Goal: Task Accomplishment & Management: Manage account settings

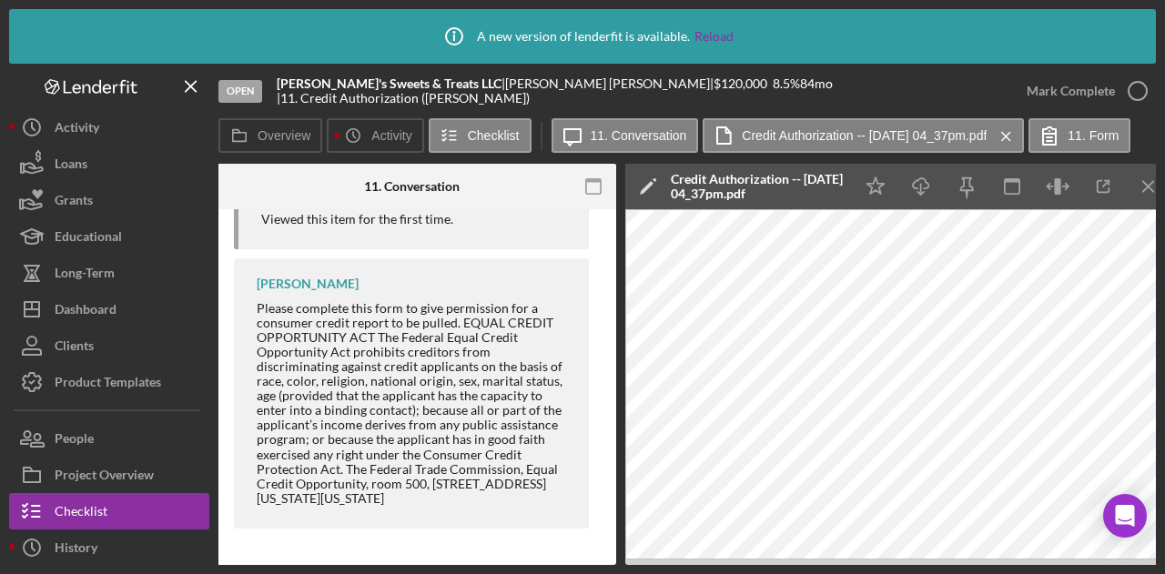
scroll to position [322, 0]
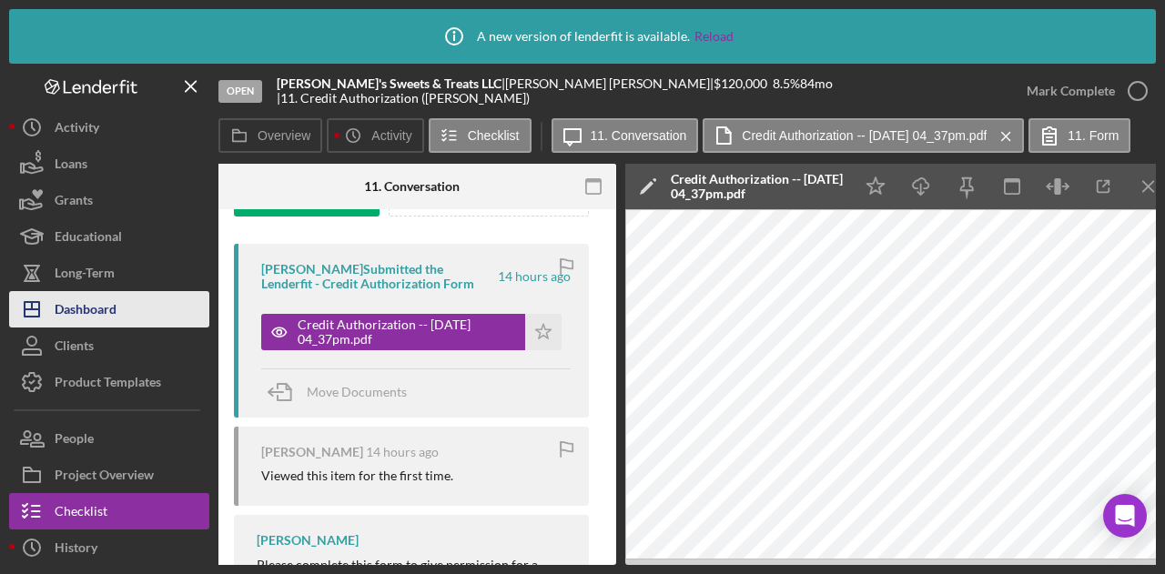
click at [87, 316] on div "Dashboard" at bounding box center [86, 311] width 62 height 41
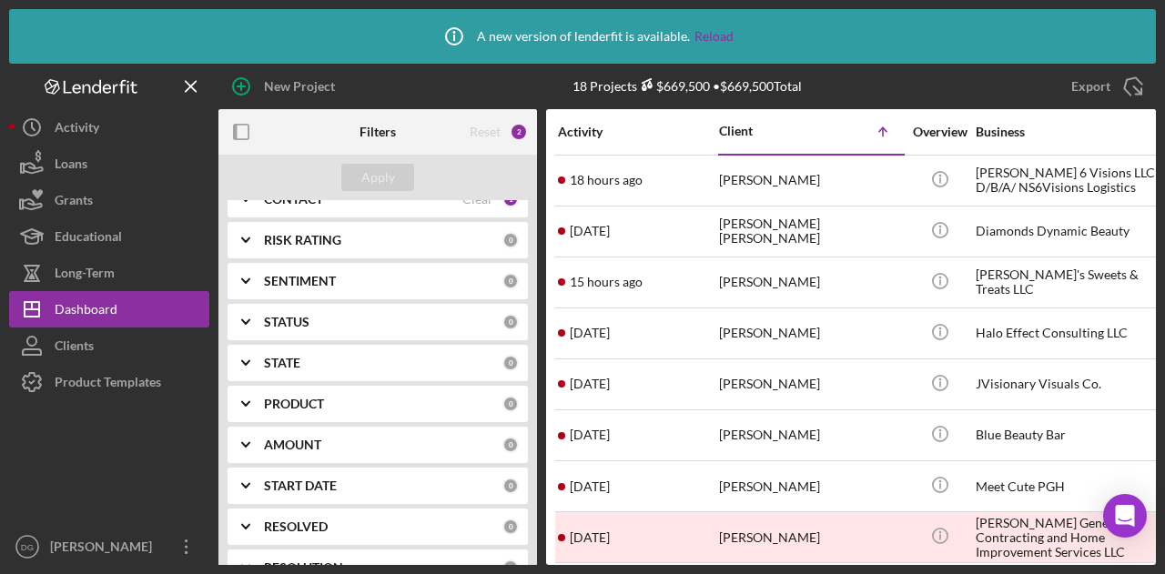
scroll to position [254, 0]
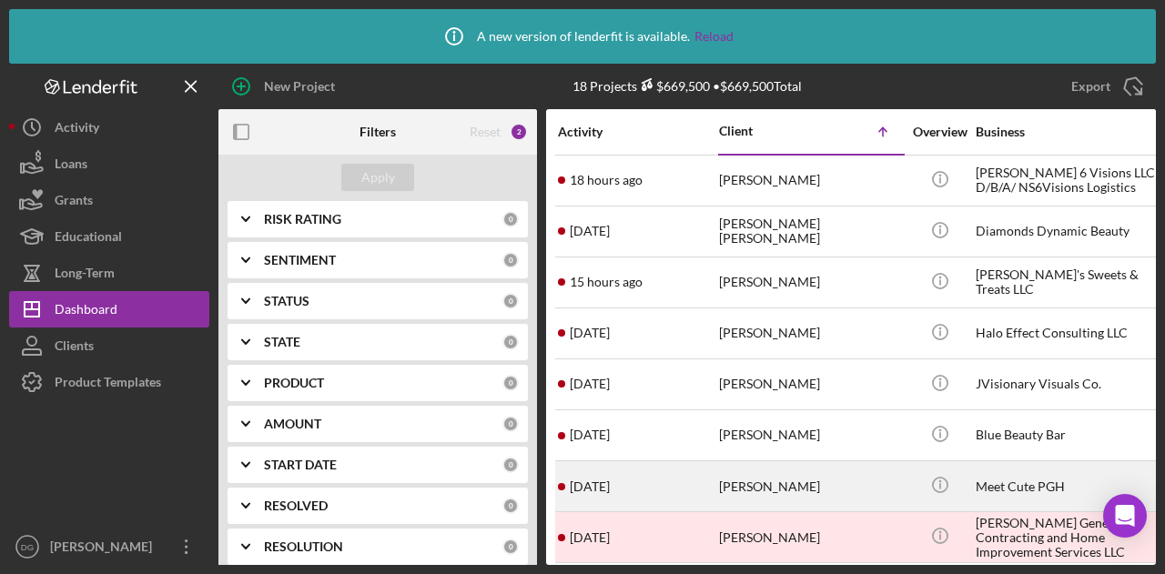
click at [781, 482] on div "[PERSON_NAME]" at bounding box center [810, 486] width 182 height 48
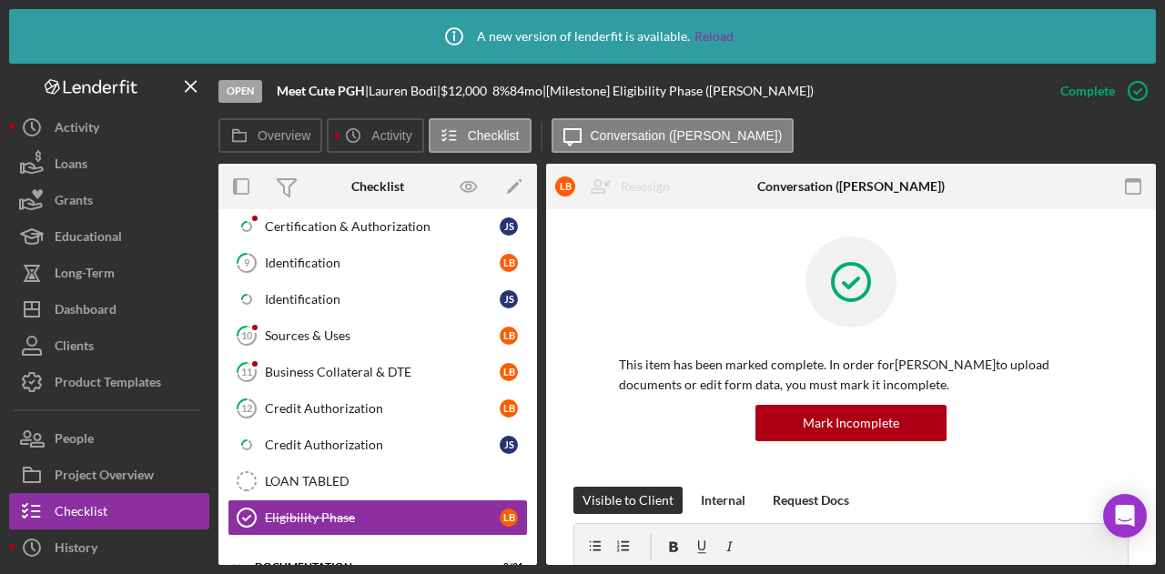
scroll to position [832, 0]
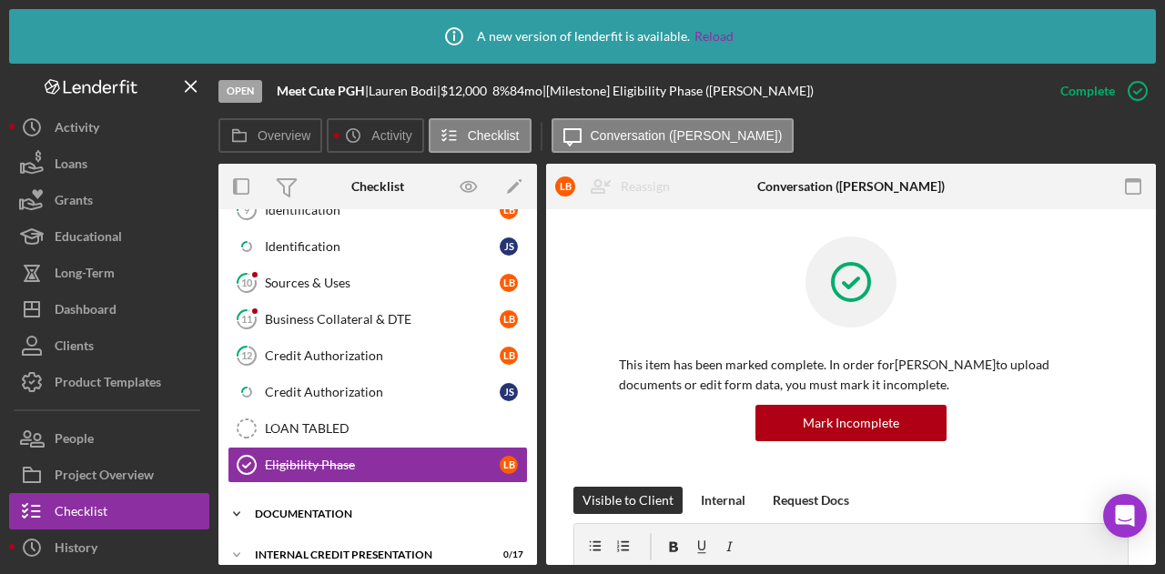
click at [319, 509] on div "documentation" at bounding box center [384, 514] width 259 height 11
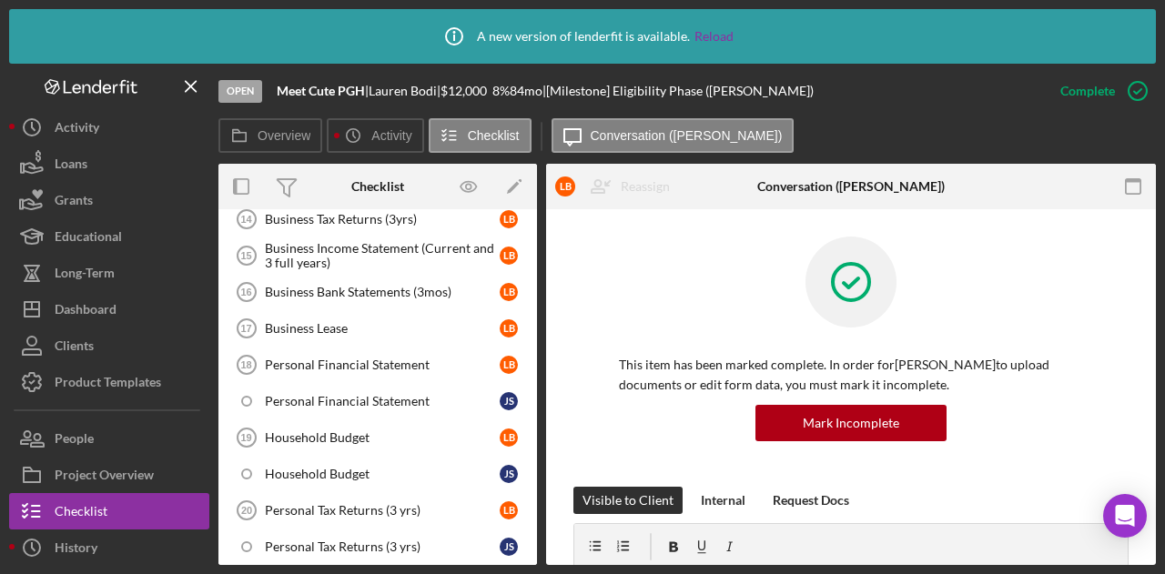
scroll to position [1258, 0]
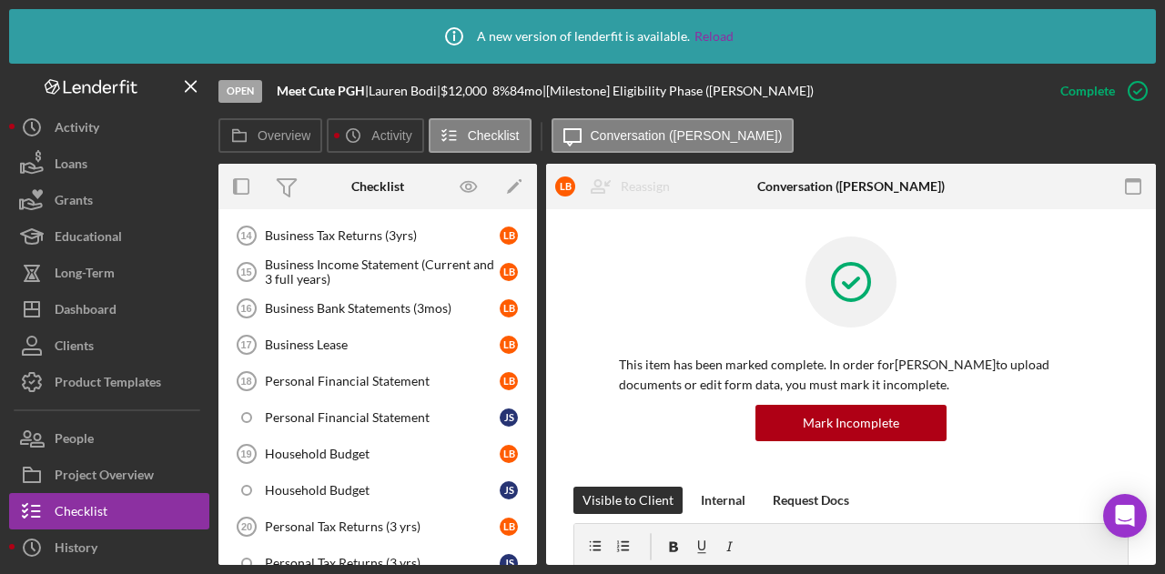
click at [539, 493] on div "Overview Internal Workflow Stage Open Icon/Dropdown Arrow Archive (can unarchiv…" at bounding box center [687, 364] width 938 height 401
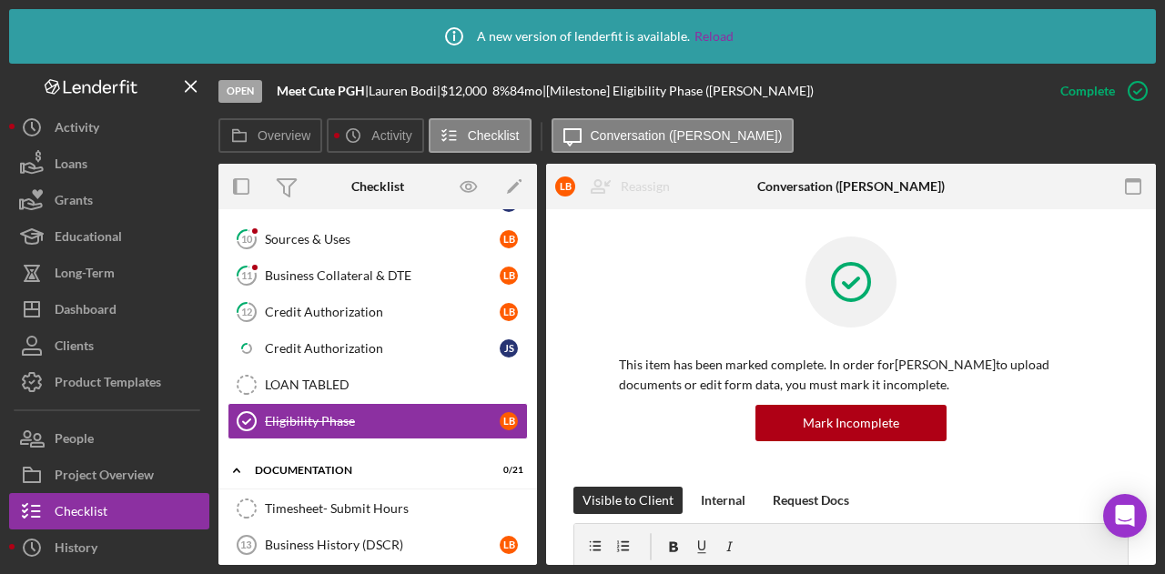
scroll to position [853, 0]
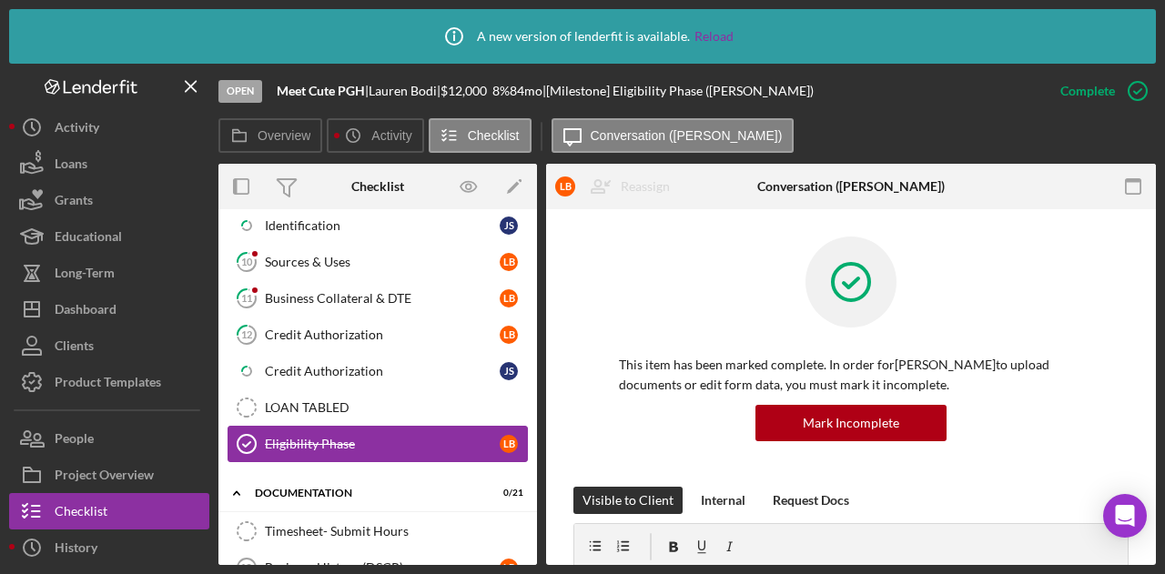
click at [308, 437] on div "Eligibility Phase" at bounding box center [382, 444] width 235 height 15
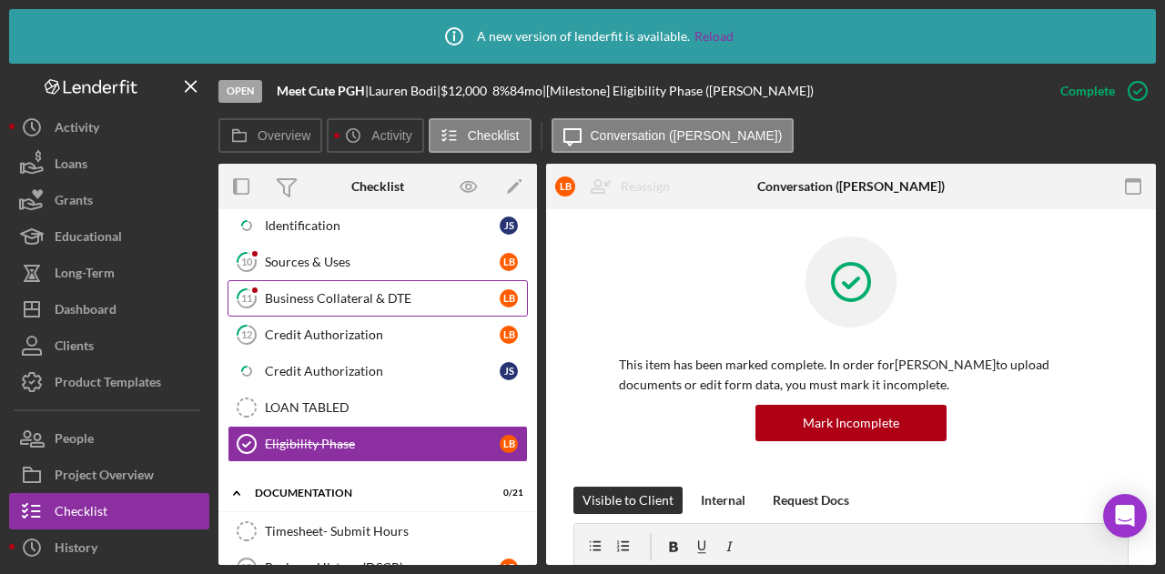
click at [303, 291] on div "Business Collateral & DTE" at bounding box center [382, 298] width 235 height 15
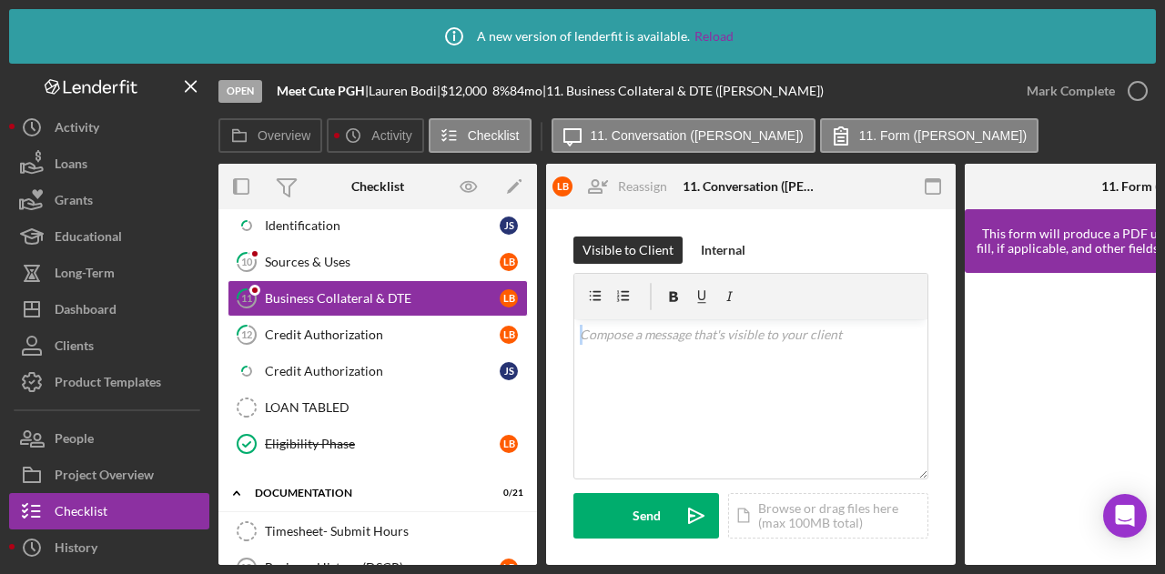
drag, startPoint x: 956, startPoint y: 319, endPoint x: 946, endPoint y: 389, distance: 70.8
click at [946, 389] on div "Overview Internal Workflow Stage Open Icon/Dropdown Arrow Archive (can unarchiv…" at bounding box center [687, 364] width 938 height 401
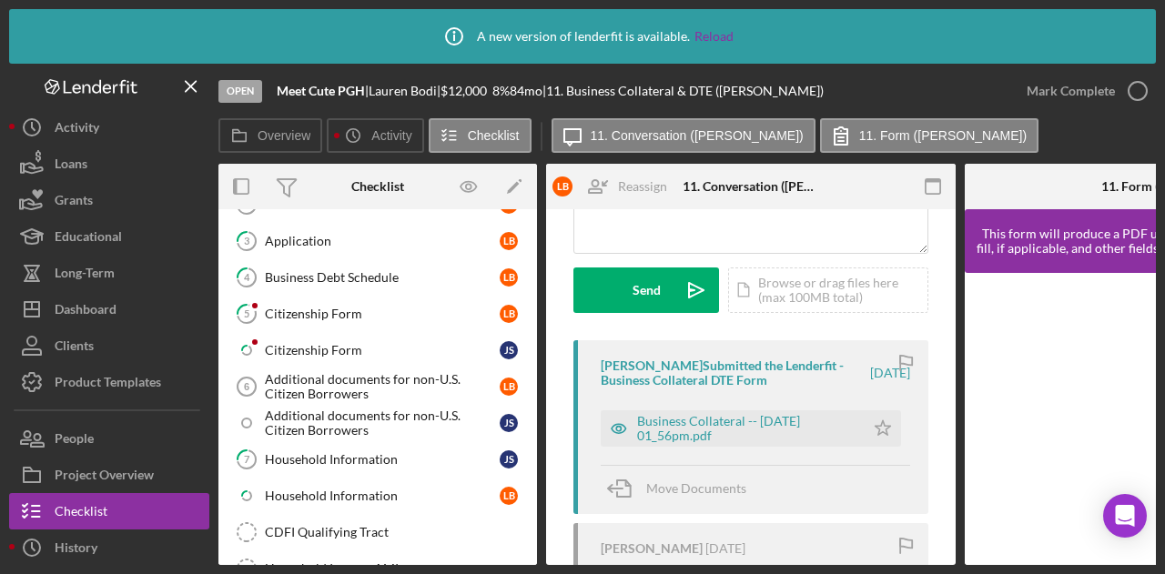
scroll to position [175, 0]
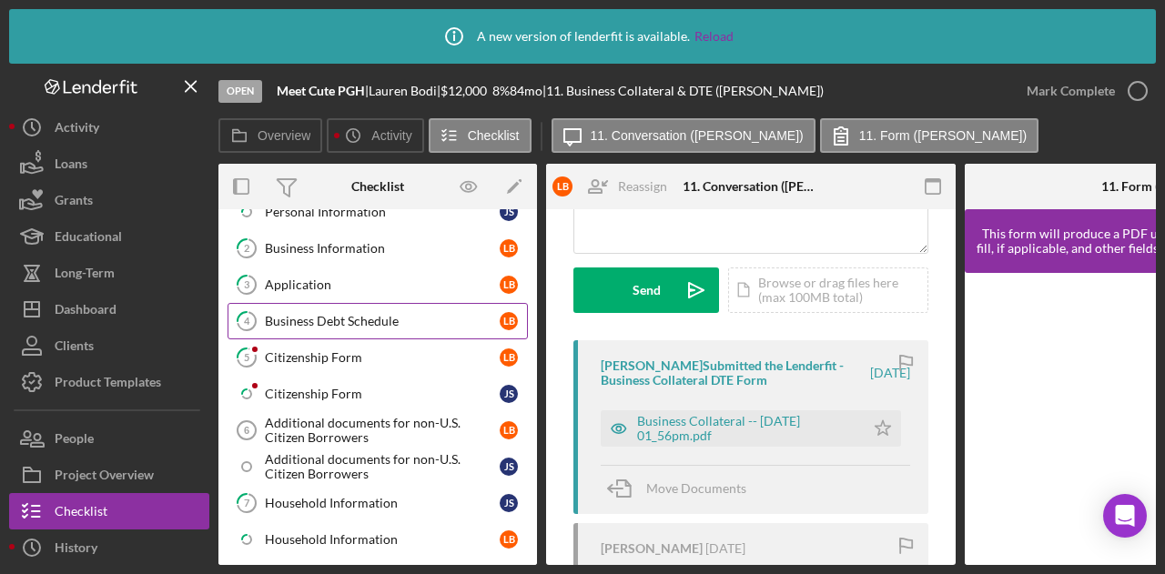
click at [346, 319] on div "Business Debt Schedule" at bounding box center [382, 321] width 235 height 15
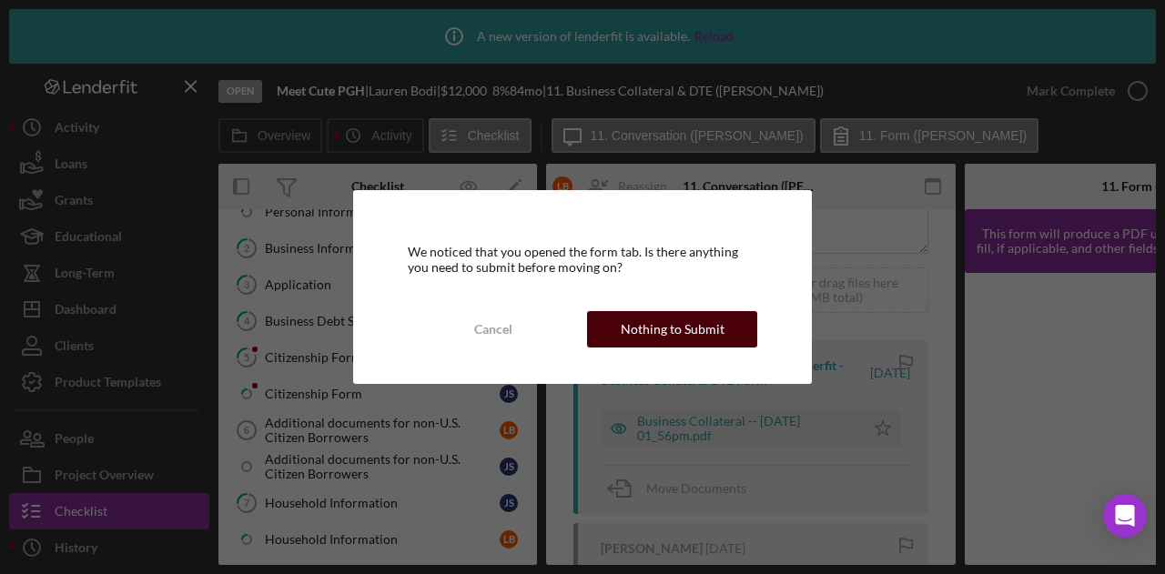
click at [674, 319] on div "Nothing to Submit" at bounding box center [673, 329] width 104 height 36
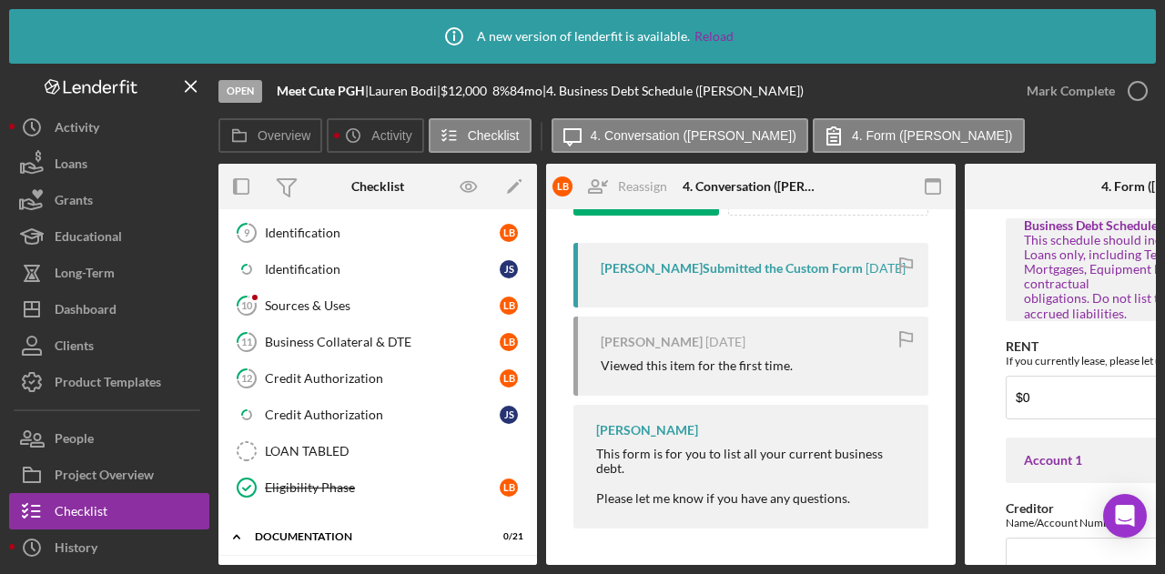
scroll to position [768, 0]
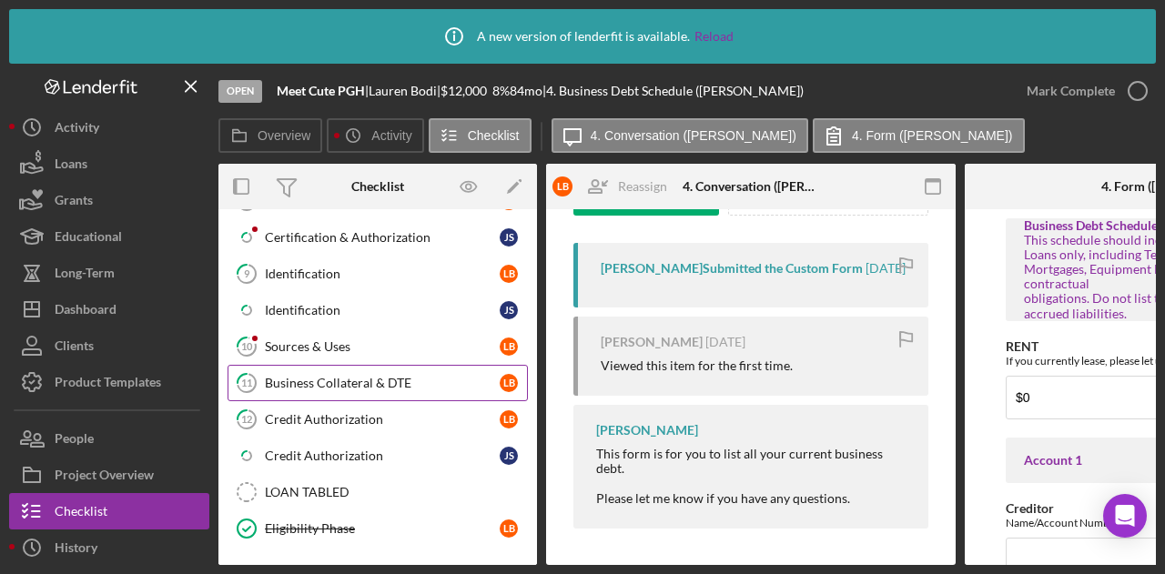
click at [353, 376] on div "Business Collateral & DTE" at bounding box center [382, 383] width 235 height 15
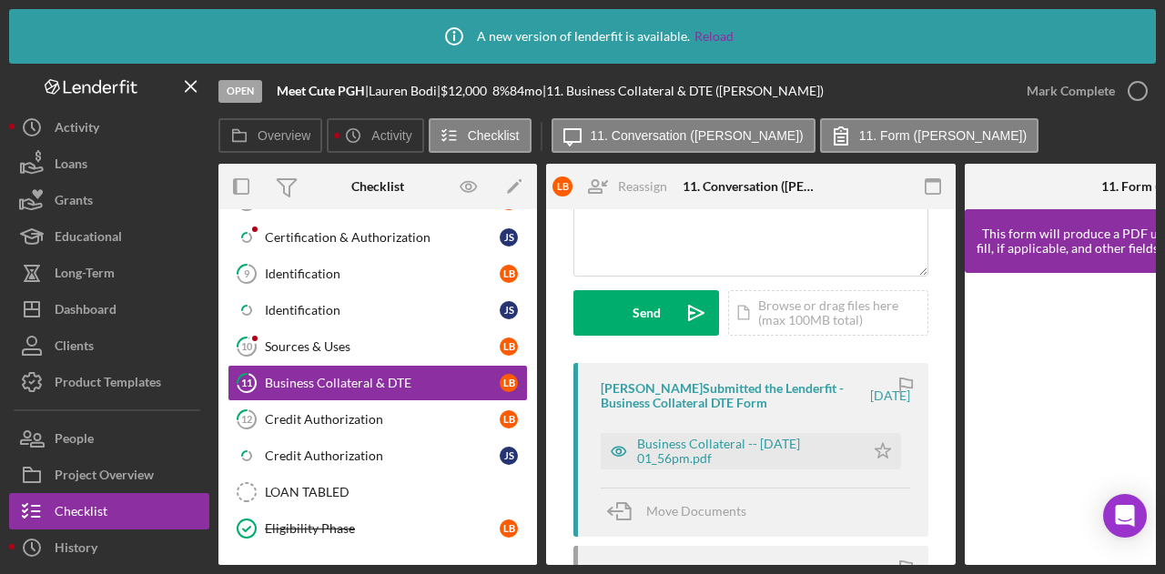
scroll to position [209, 0]
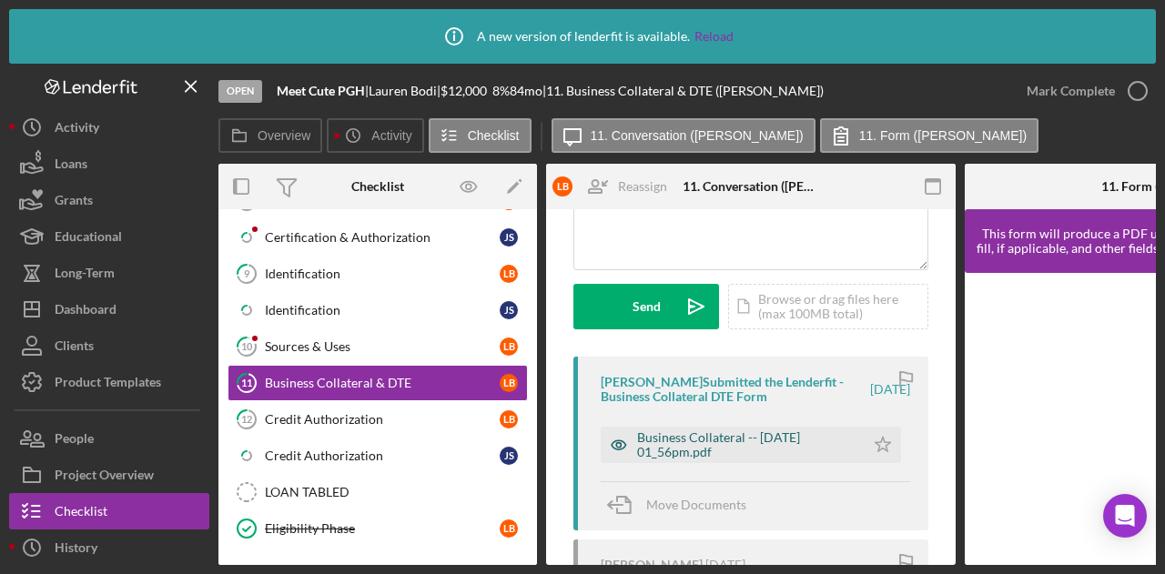
click at [684, 441] on div "Business Collateral -- [DATE] 01_56pm.pdf" at bounding box center [746, 445] width 218 height 29
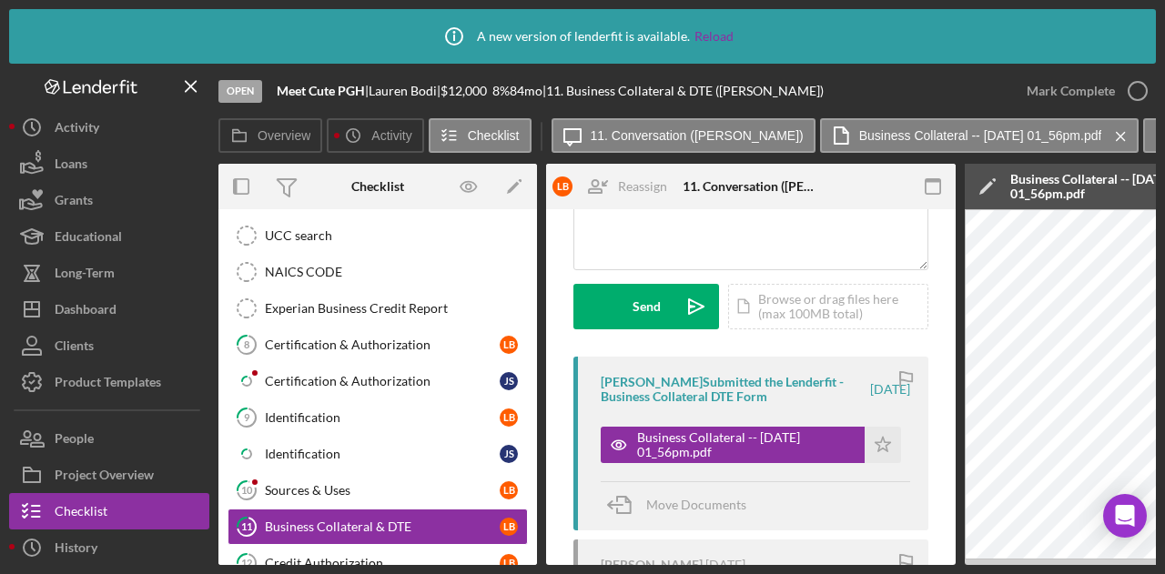
scroll to position [621, 0]
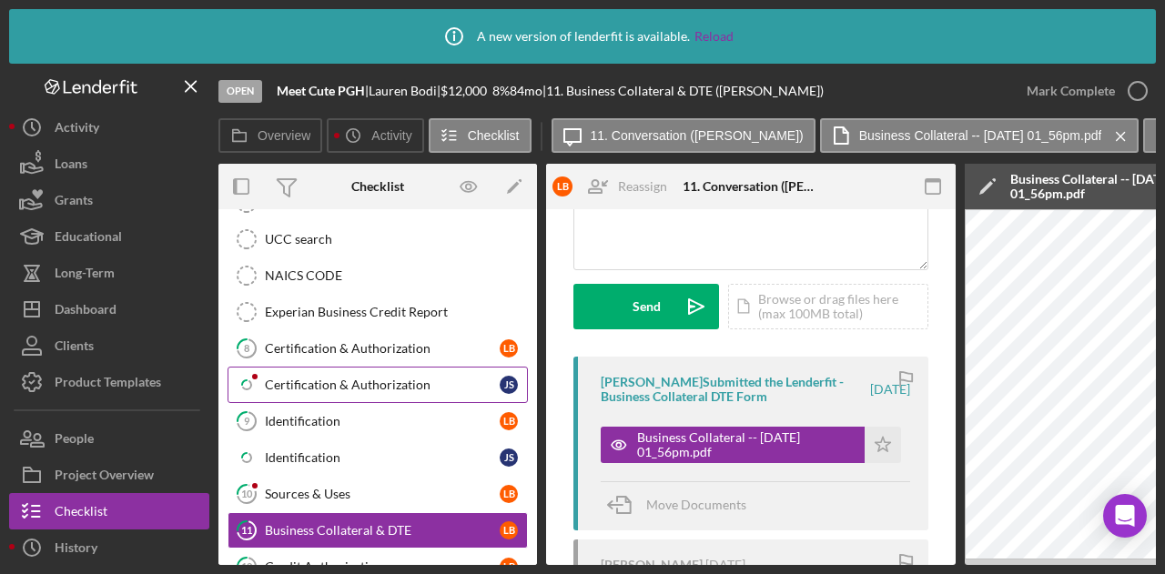
click at [395, 367] on link "Icon/Checklist Item Sub Partial Certification & Authorization J S" at bounding box center [378, 385] width 300 height 36
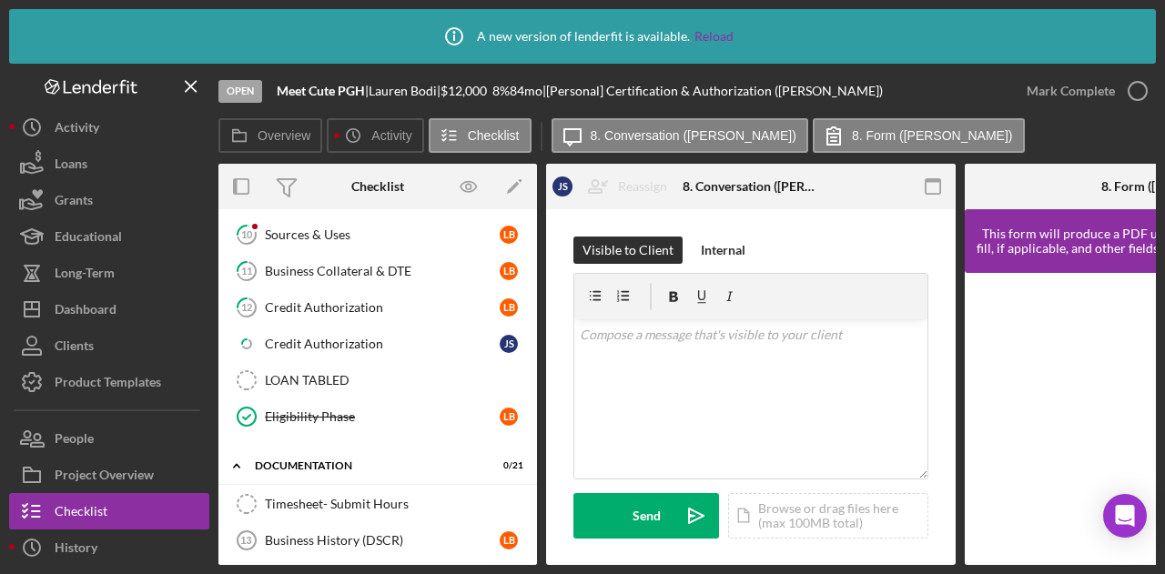
scroll to position [927, 0]
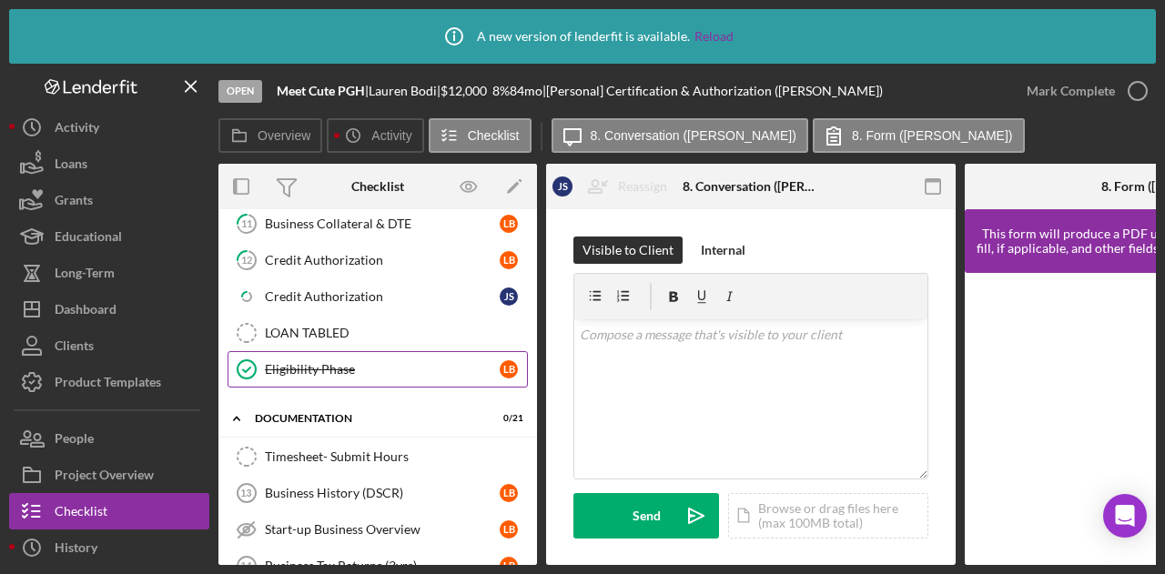
click at [305, 360] on link "Eligibility Phase Eligibility Phase L B" at bounding box center [378, 369] width 300 height 36
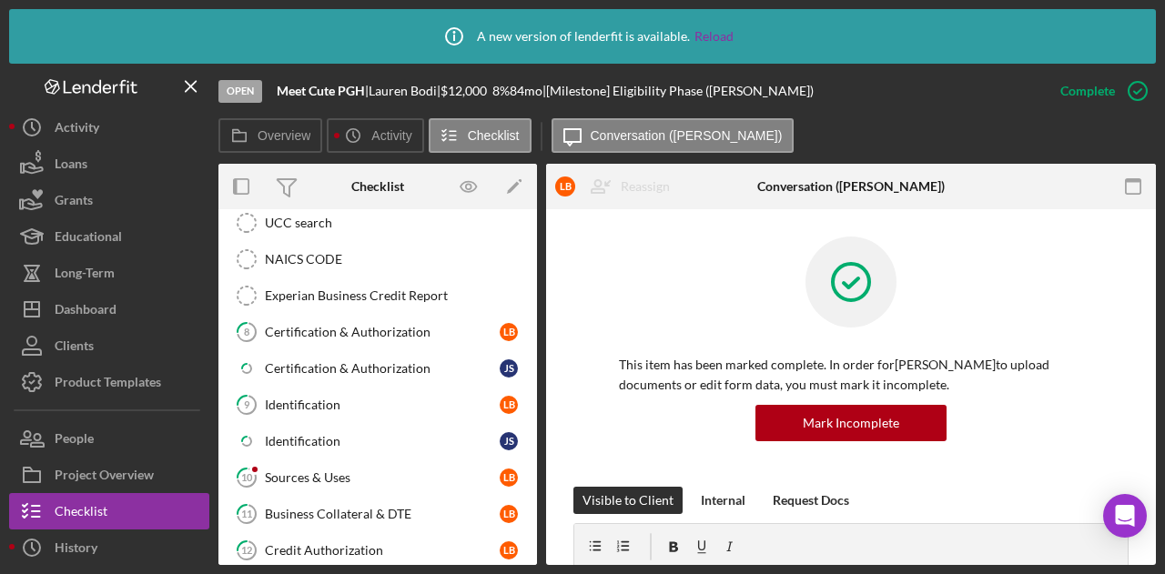
scroll to position [630, 0]
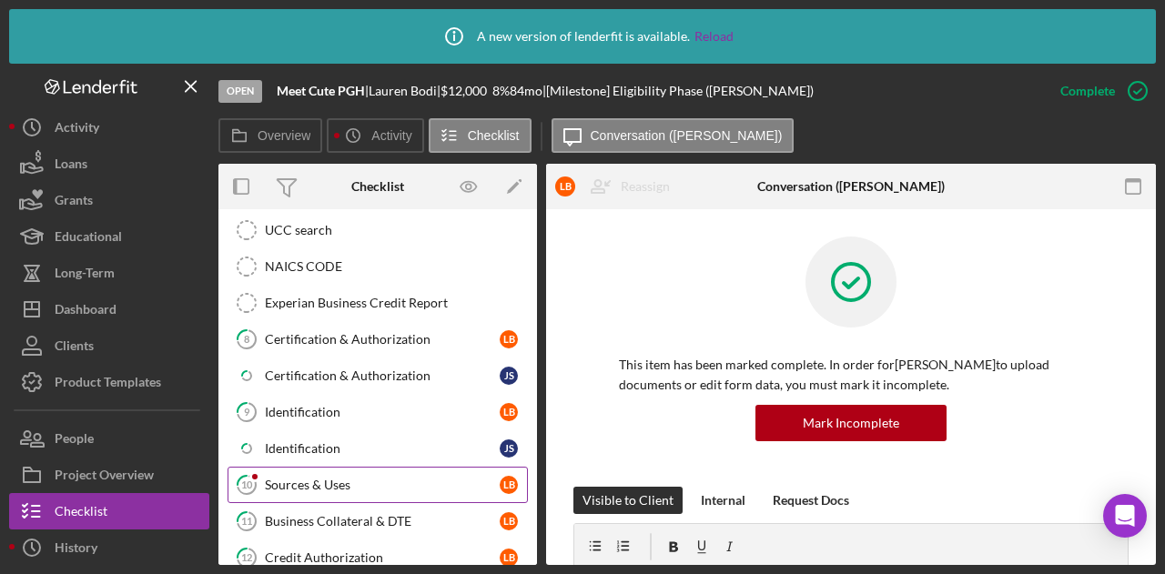
click at [347, 467] on link "10 Sources & Uses L B" at bounding box center [378, 485] width 300 height 36
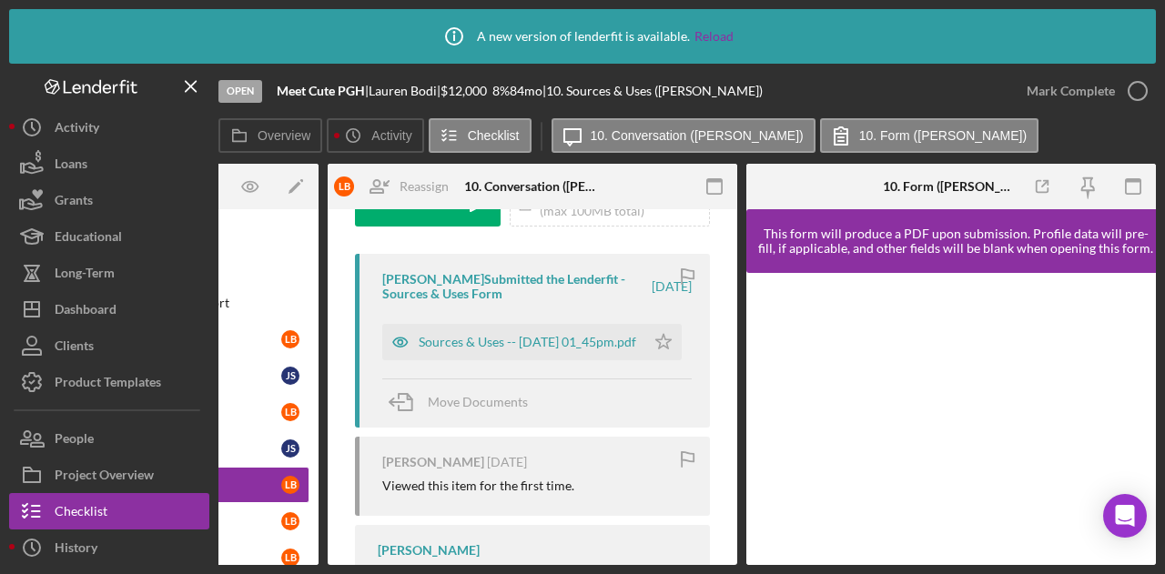
scroll to position [313, 0]
click at [510, 334] on div "Sources & Uses -- [DATE] 01_45pm.pdf" at bounding box center [528, 341] width 218 height 15
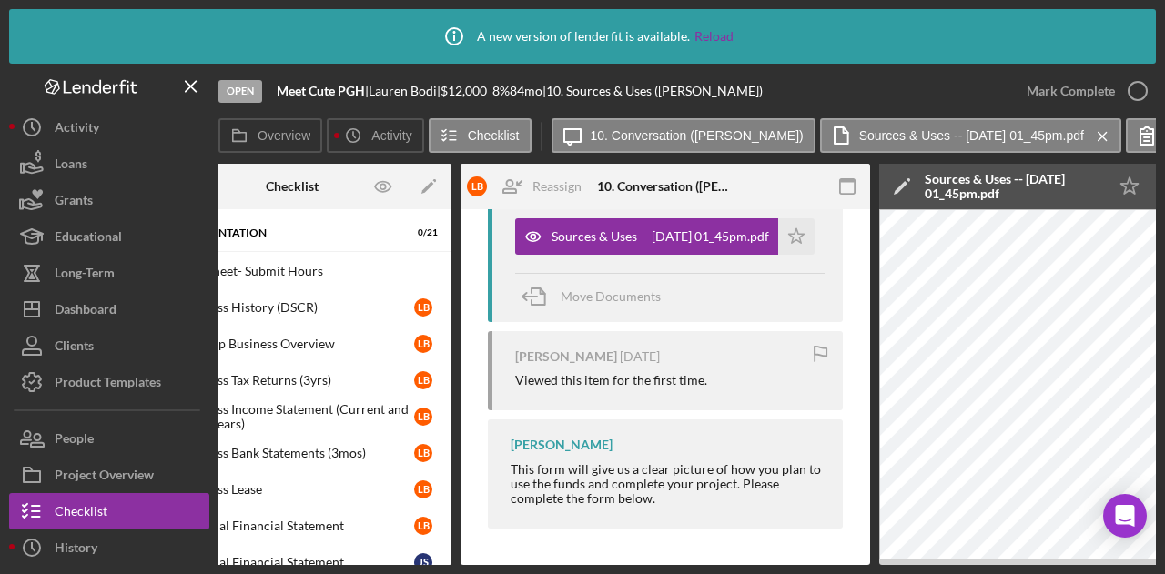
scroll to position [0, 0]
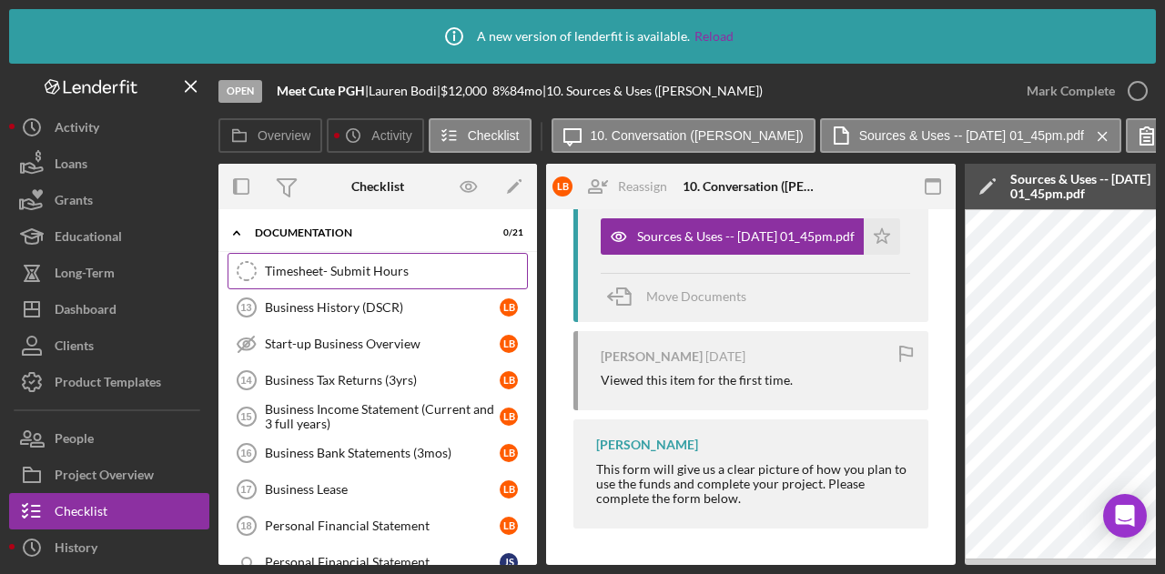
click at [358, 264] on div "Timesheet- Submit Hours" at bounding box center [396, 271] width 262 height 15
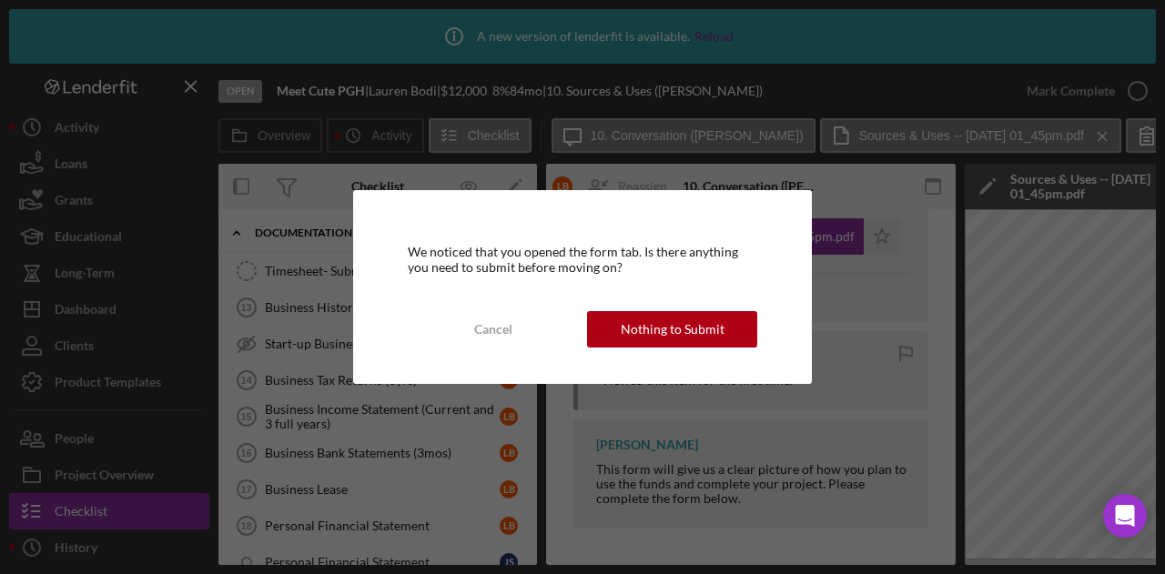
click at [676, 349] on div "We noticed that you opened the form tab. Is there anything you need to submit b…" at bounding box center [582, 286] width 459 height 193
click at [667, 330] on div "Nothing to Submit" at bounding box center [673, 329] width 104 height 36
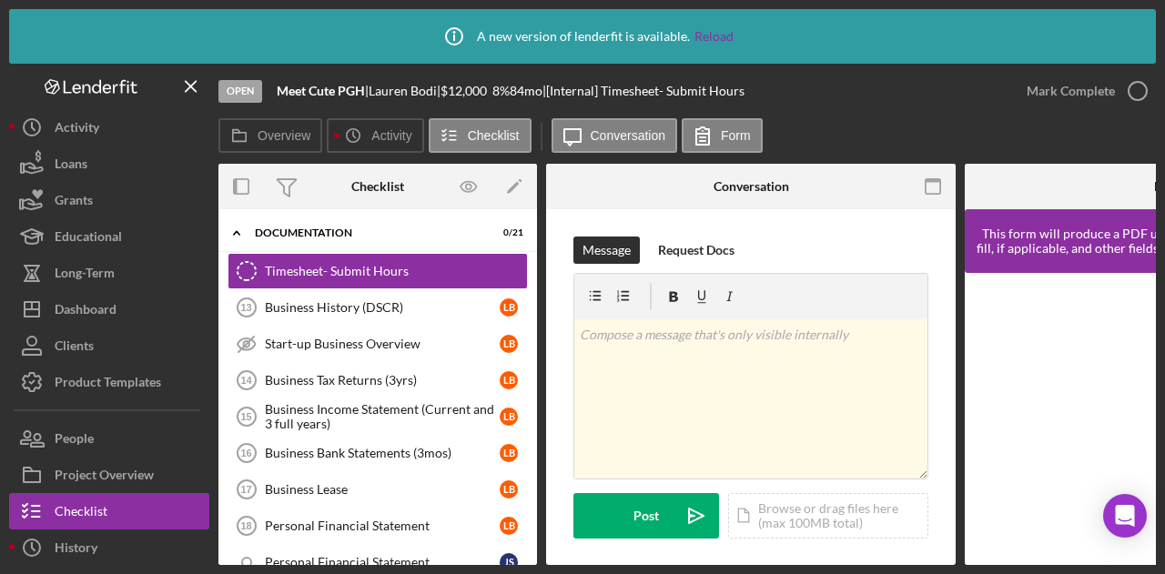
drag, startPoint x: 615, startPoint y: 565, endPoint x: 954, endPoint y: 552, distance: 338.9
click at [954, 552] on div "Icon/Info A new version of lenderfit is available. Reload Open Meet Cute PGH | …" at bounding box center [582, 287] width 1165 height 574
drag, startPoint x: 885, startPoint y: 566, endPoint x: 907, endPoint y: 565, distance: 21.9
click at [907, 565] on div "Icon/Info A new version of lenderfit is available. Reload Open Meet Cute PGH | …" at bounding box center [582, 287] width 1165 height 574
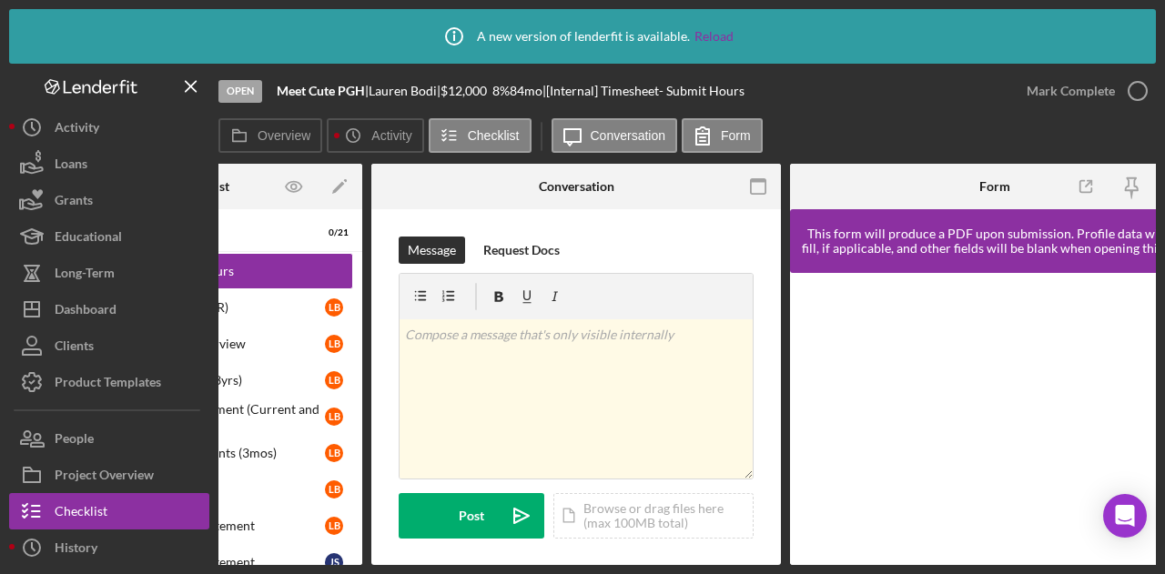
scroll to position [0, 218]
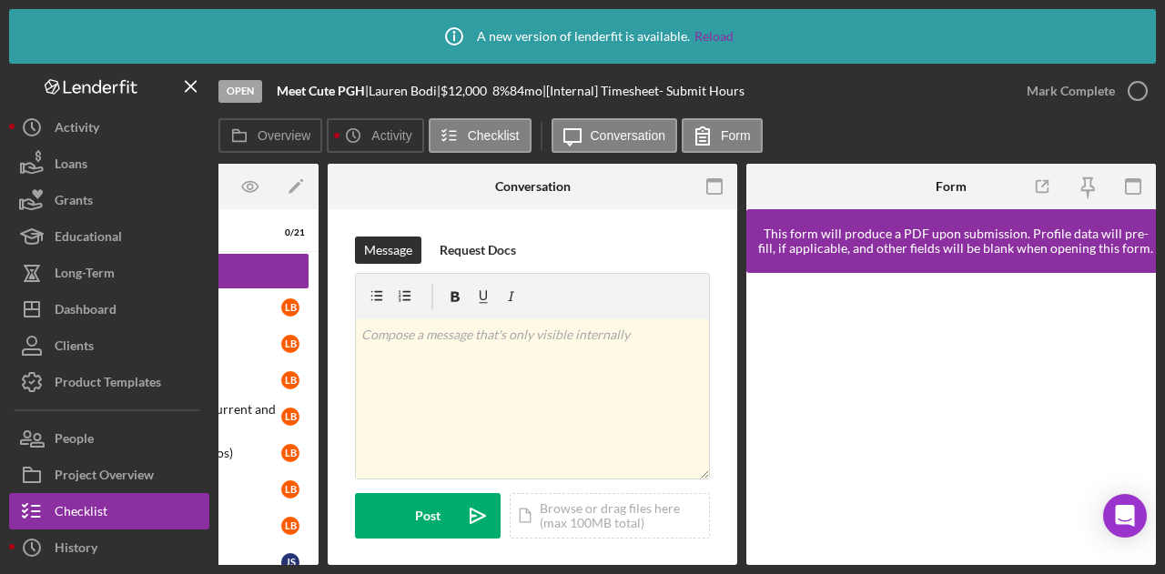
drag, startPoint x: 564, startPoint y: 565, endPoint x: 436, endPoint y: 561, distance: 128.4
click at [436, 561] on div "Overview Internal Workflow Stage Open Icon/Dropdown Arrow Archive (can unarchiv…" at bounding box center [687, 364] width 938 height 401
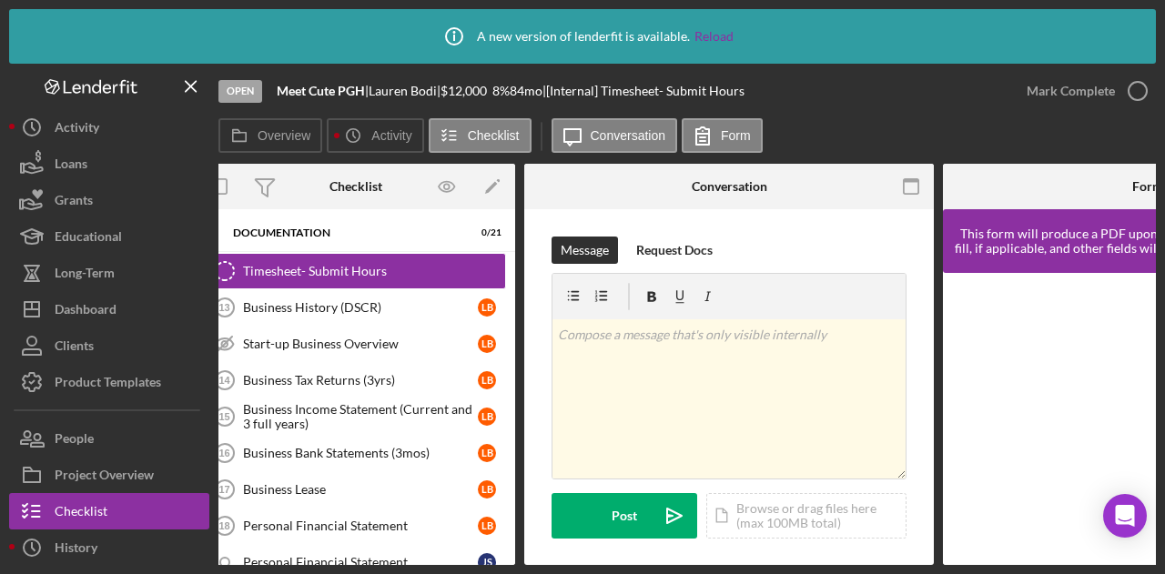
scroll to position [0, 0]
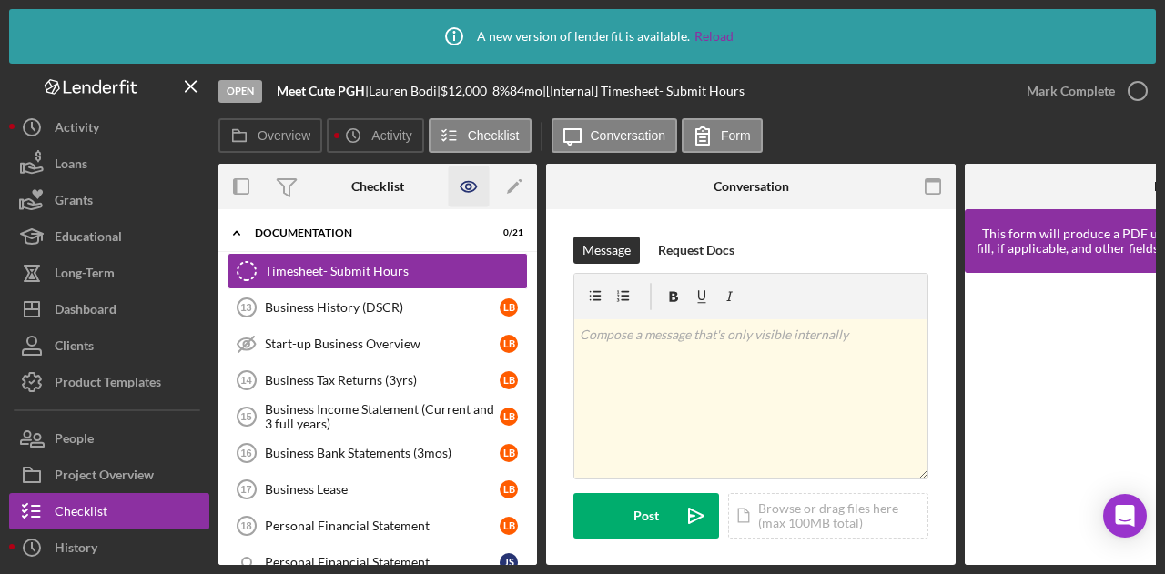
click at [451, 196] on icon "button" at bounding box center [469, 187] width 41 height 41
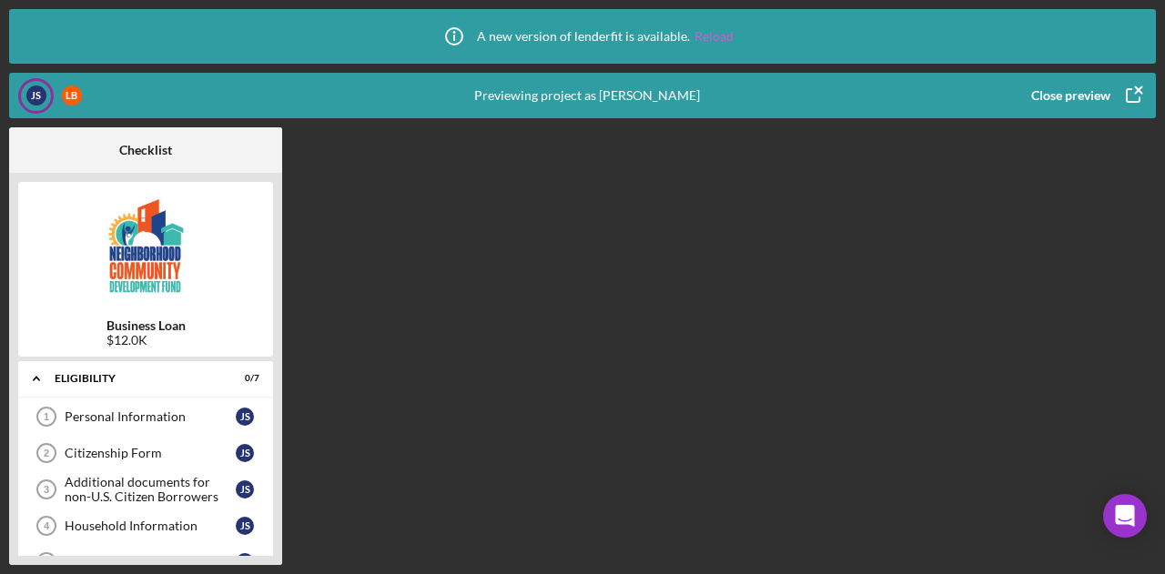
click at [710, 34] on link "Reload" at bounding box center [713, 36] width 39 height 15
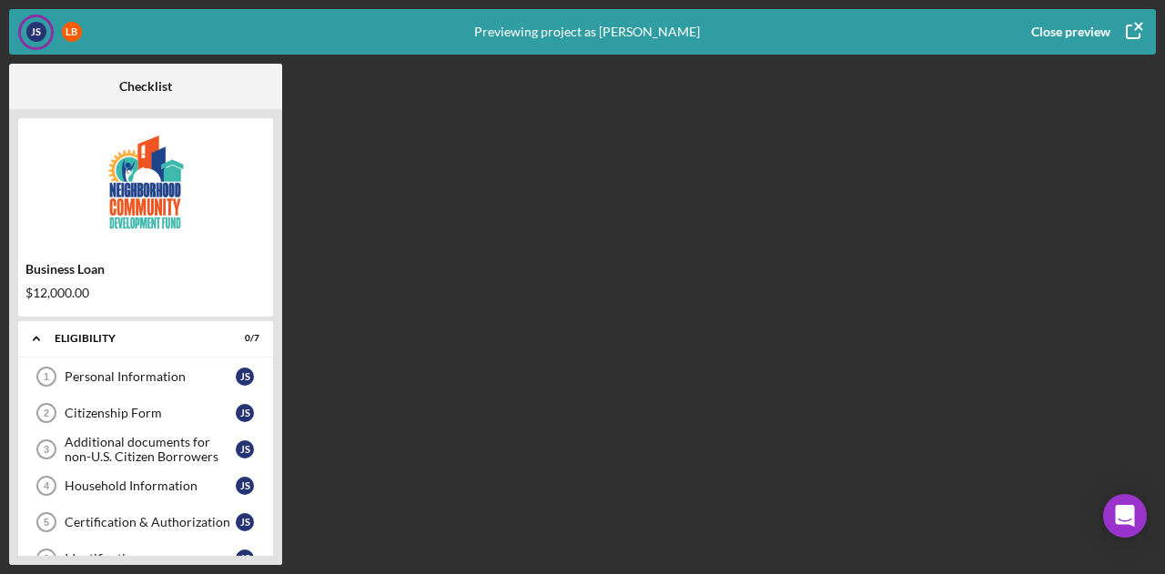
click at [1090, 31] on div "Close preview" at bounding box center [1070, 32] width 79 height 36
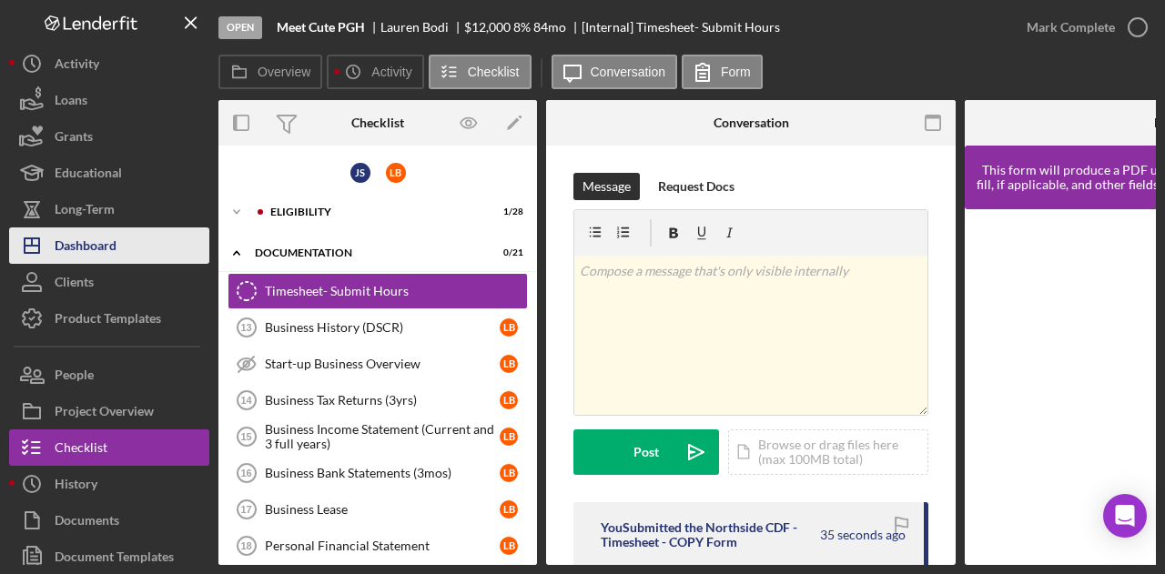
click at [84, 246] on div "Dashboard" at bounding box center [86, 248] width 62 height 41
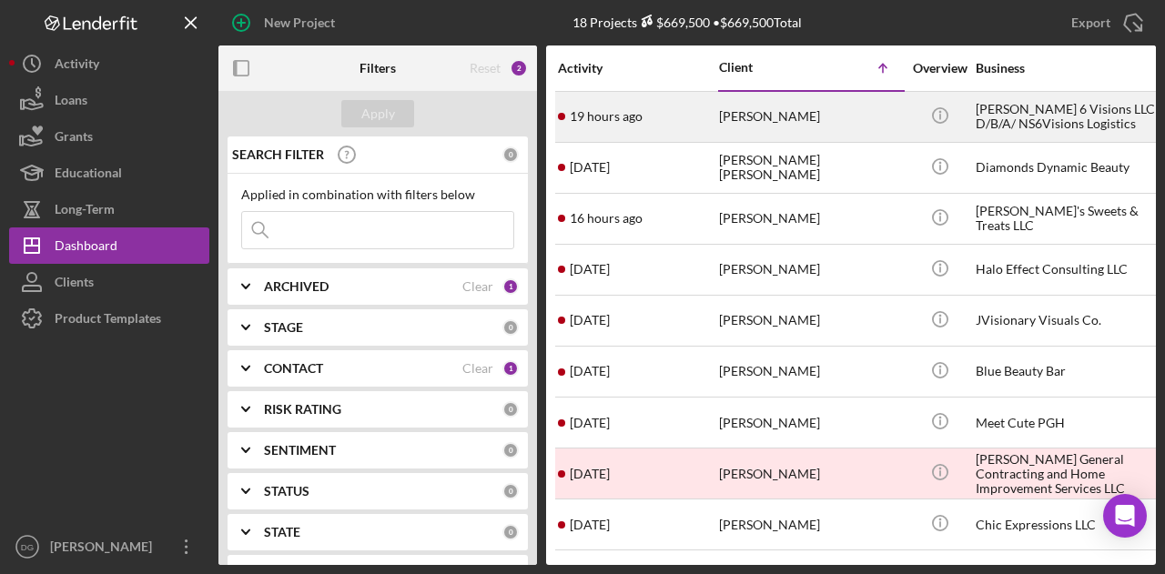
click at [995, 117] on div "[PERSON_NAME] 6 Visions LLC D/B/A/ NS6Visions Logistics" at bounding box center [1067, 117] width 182 height 48
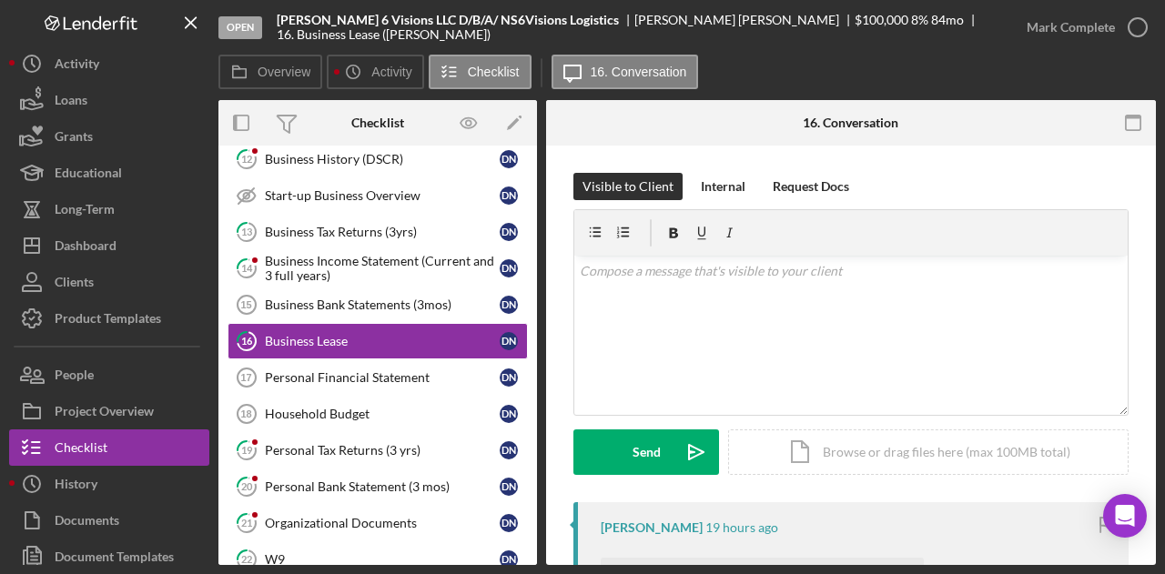
scroll to position [125, 0]
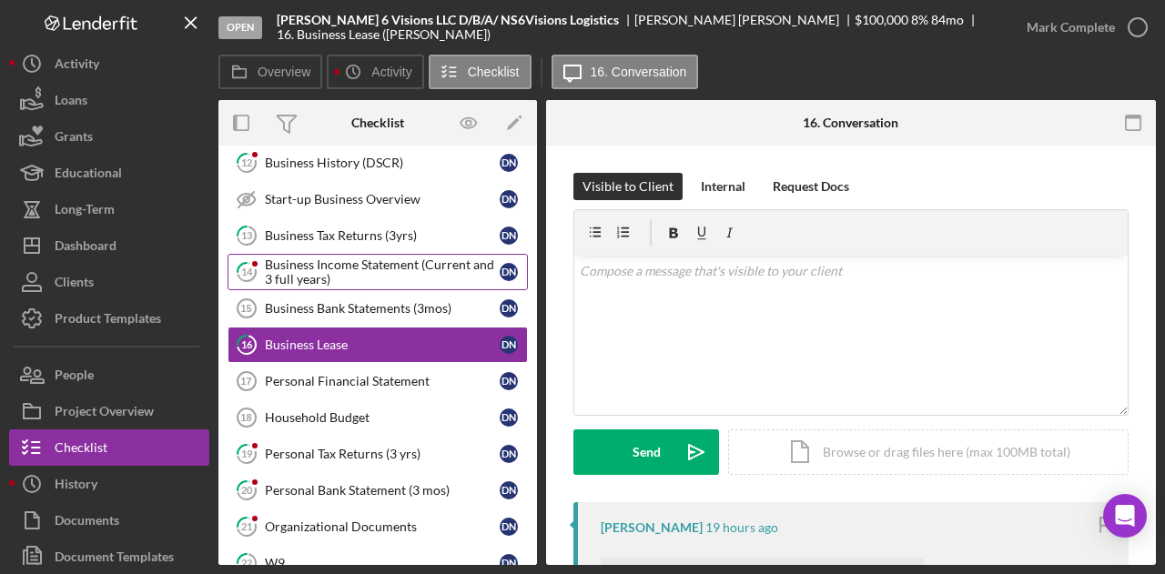
click at [356, 262] on div "Business Income Statement (Current and 3 full years)" at bounding box center [382, 272] width 235 height 29
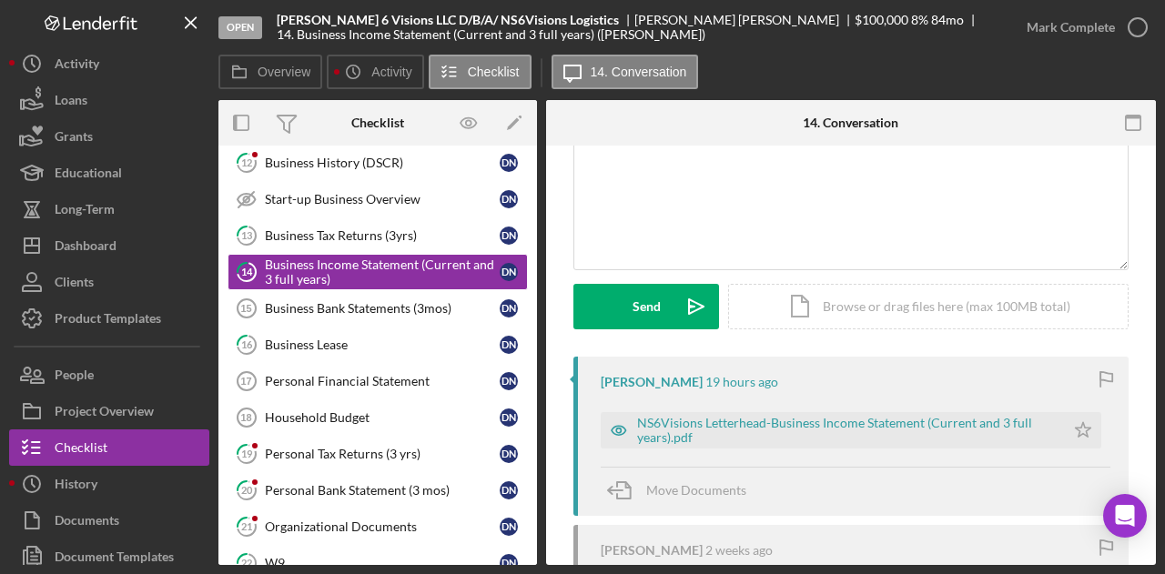
scroll to position [149, 0]
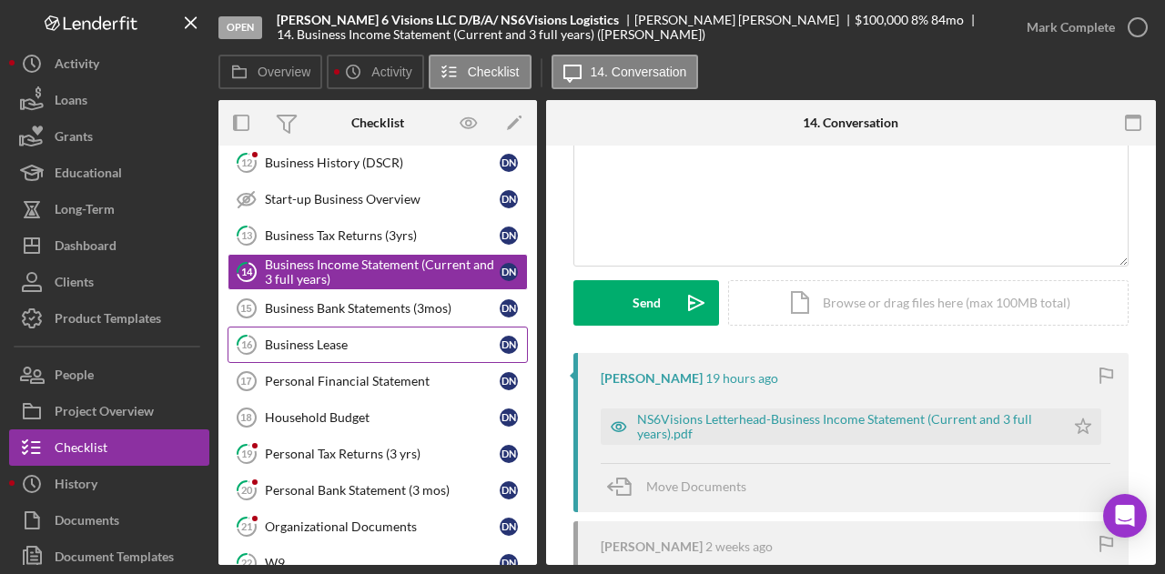
click at [357, 338] on div "Business Lease" at bounding box center [382, 345] width 235 height 15
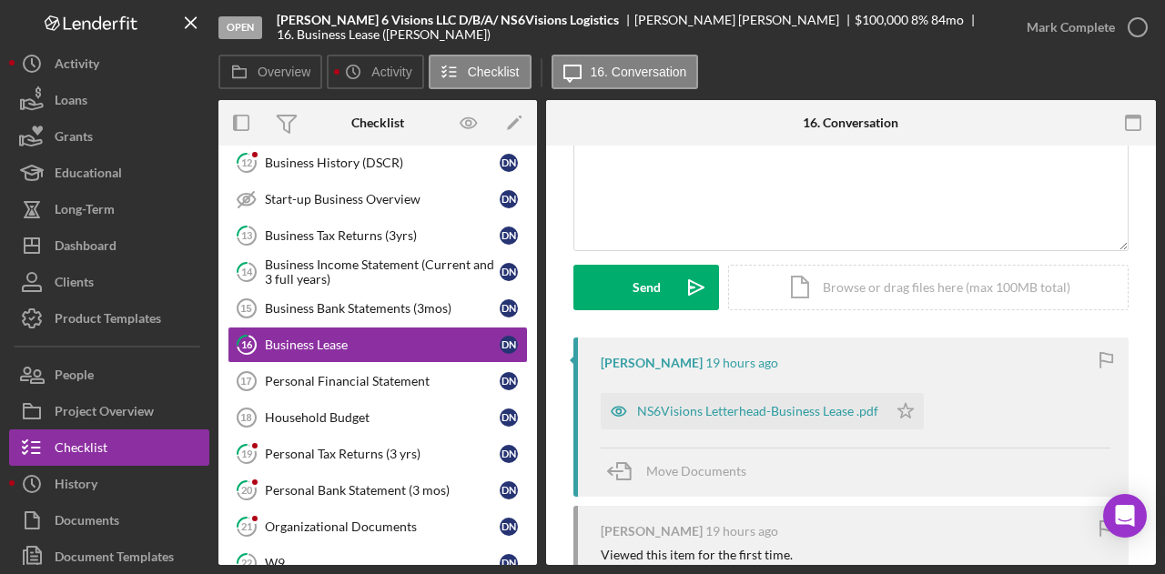
scroll to position [166, 0]
click at [781, 409] on div "NS6Visions Letterhead-Business Lease .pdf" at bounding box center [757, 410] width 241 height 15
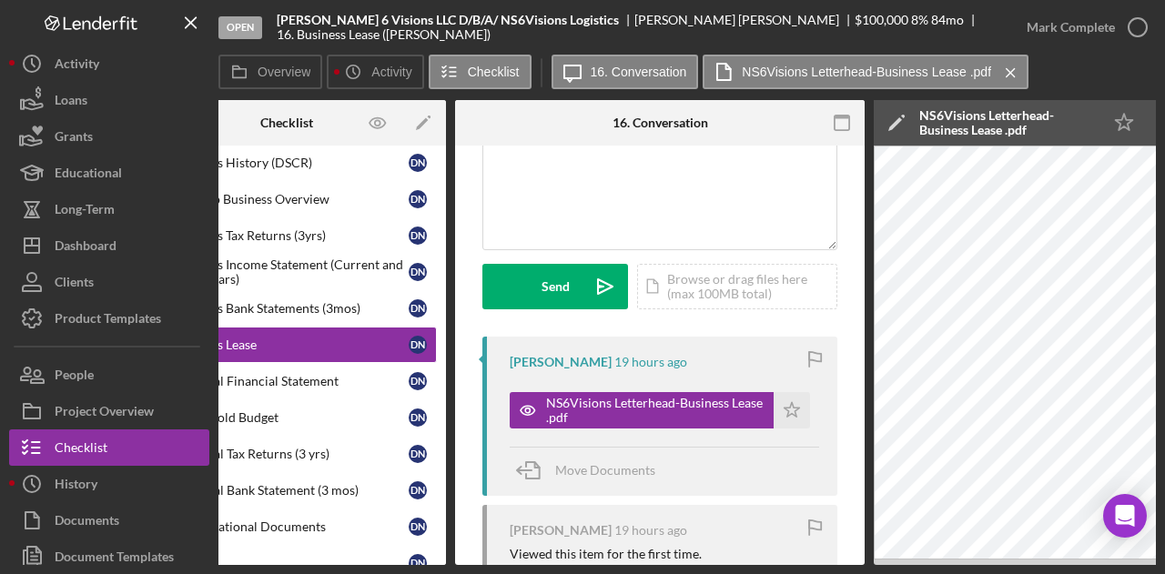
scroll to position [0, 0]
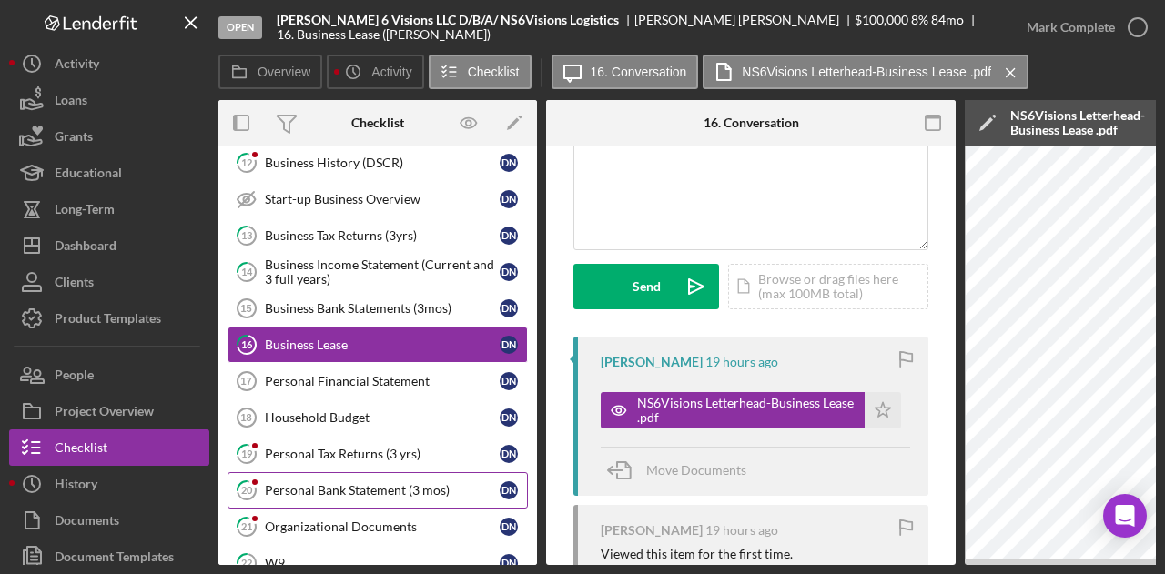
click at [360, 483] on div "Personal Bank Statement (3 mos)" at bounding box center [382, 490] width 235 height 15
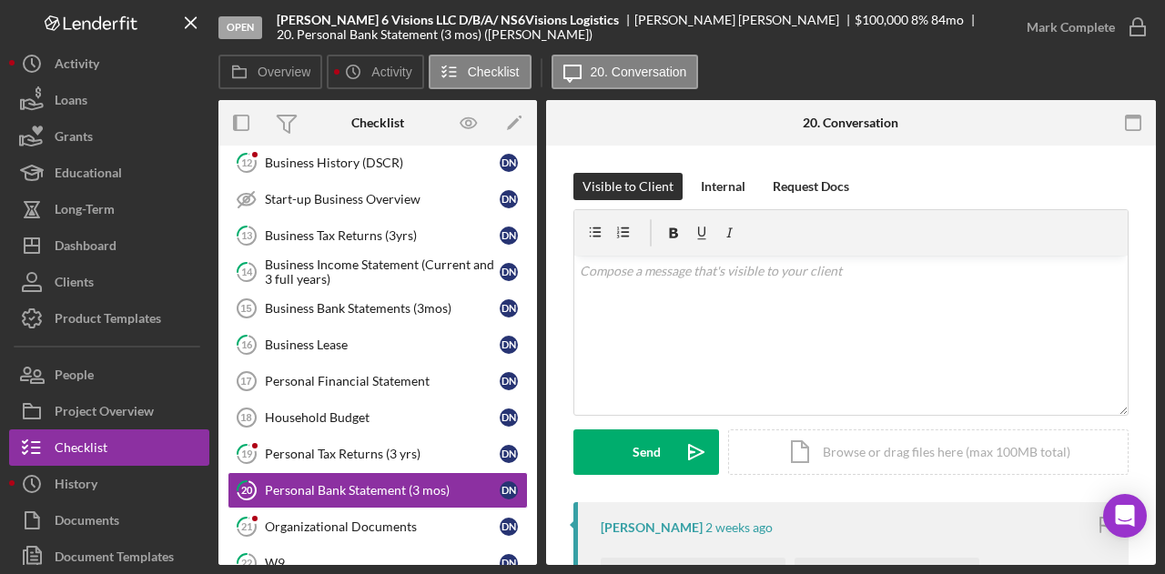
drag, startPoint x: 1150, startPoint y: 274, endPoint x: 1152, endPoint y: 349, distance: 74.7
click at [1152, 349] on div "20 Personal Bank Statement (3 mos) Visible to Client Internal Request Docs v Co…" at bounding box center [851, 356] width 610 height 420
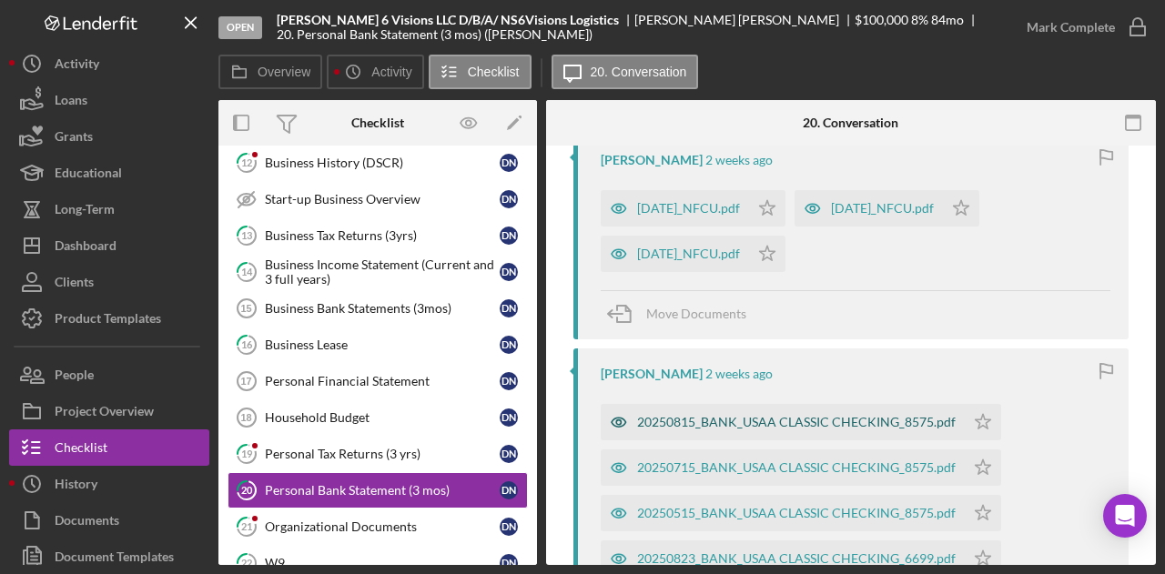
click at [786, 412] on div "20250815_BANK_USAA CLASSIC CHECKING_8575.pdf" at bounding box center [783, 422] width 364 height 36
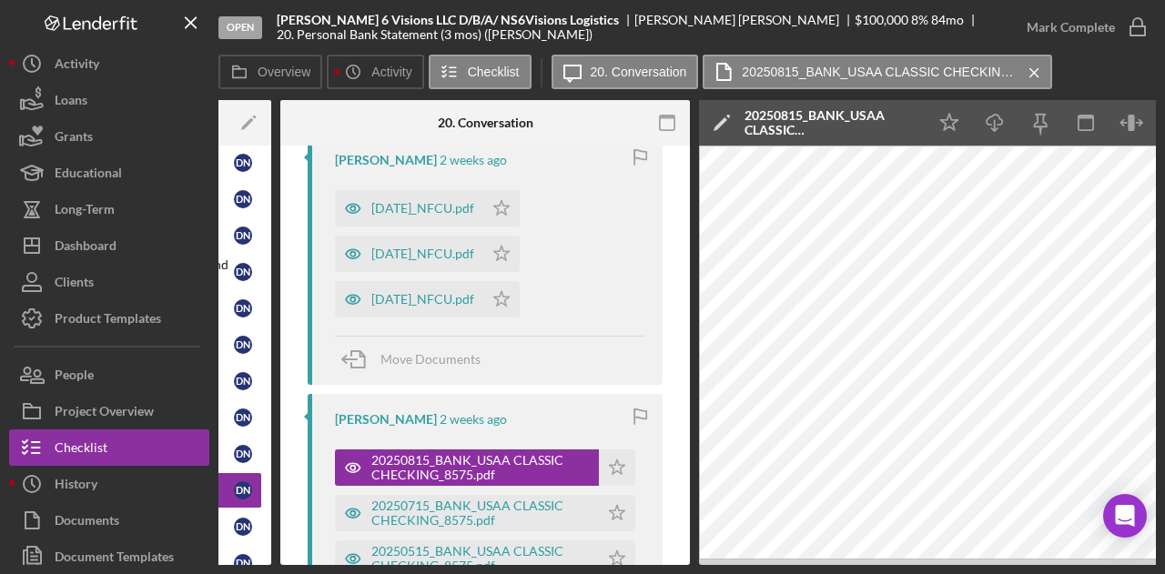
scroll to position [0, 355]
